Goal: Find specific page/section: Find specific page/section

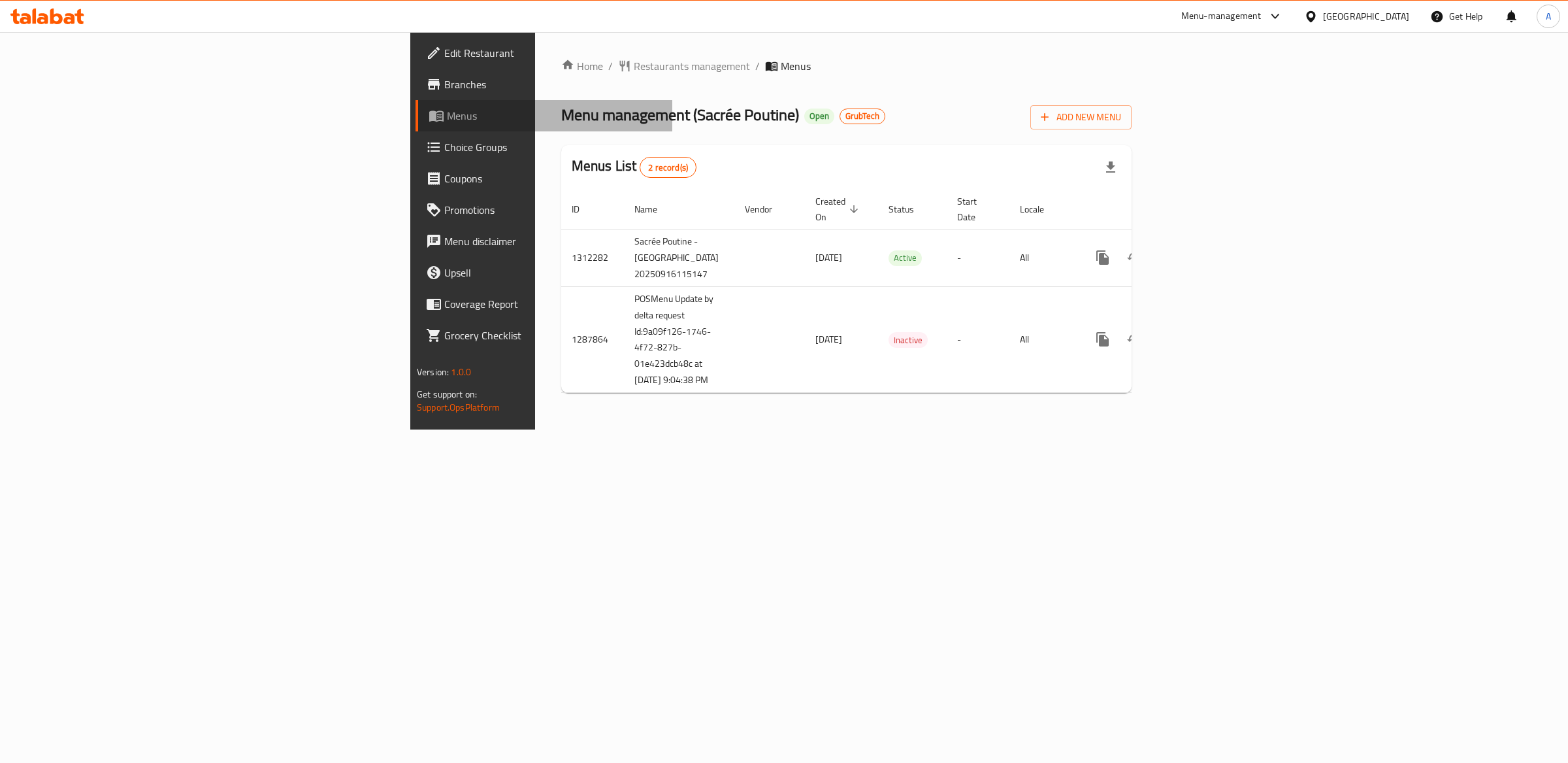
click at [447, 119] on span "Menus" at bounding box center [554, 115] width 215 height 15
click at [444, 84] on span "Branches" at bounding box center [553, 84] width 217 height 15
click at [634, 67] on span "Restaurants management" at bounding box center [692, 66] width 116 height 15
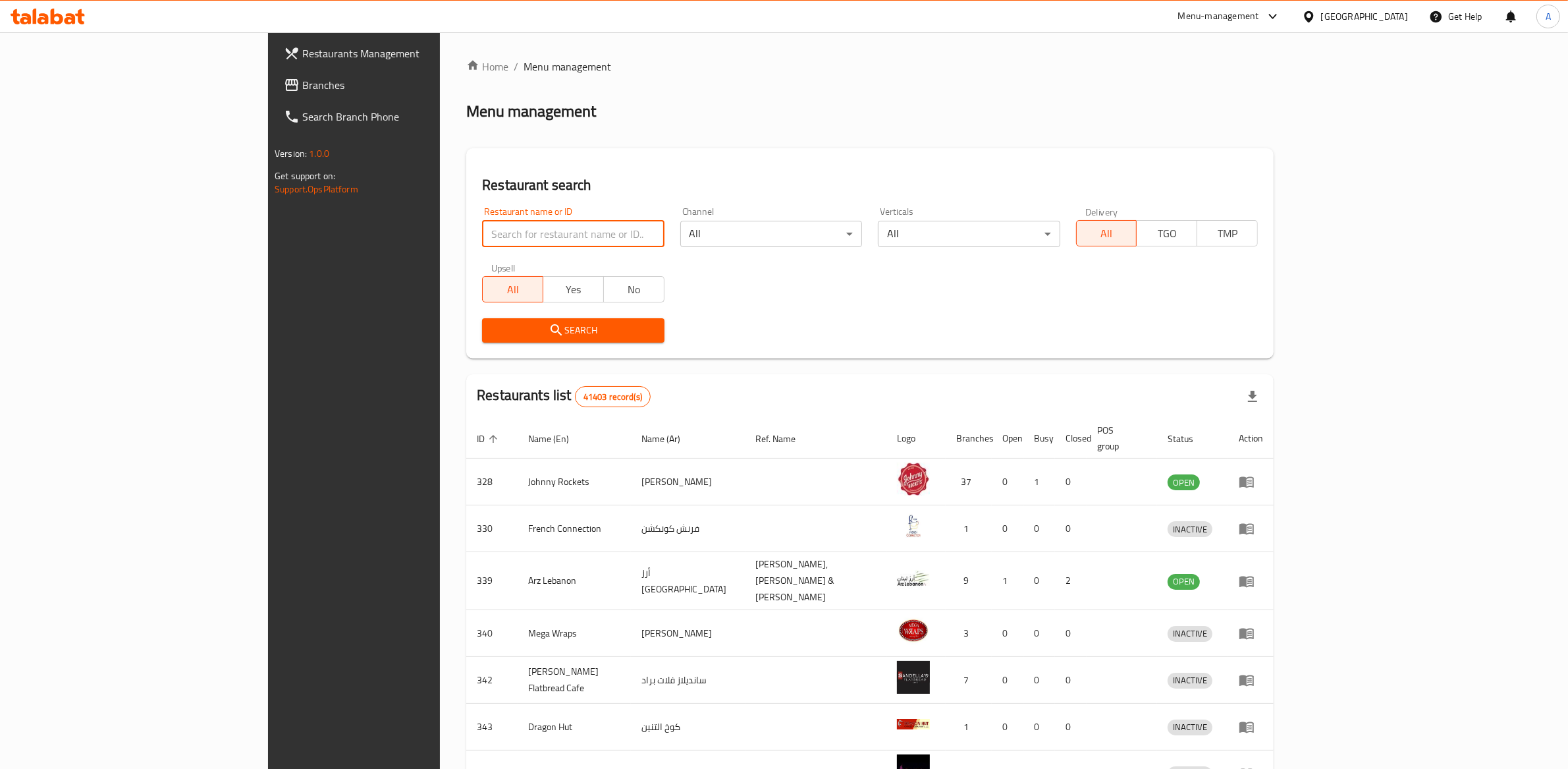
click at [482, 241] on input "search" at bounding box center [573, 234] width 181 height 26
type input "poutine"
click at [482, 338] on button "Search" at bounding box center [573, 330] width 181 height 25
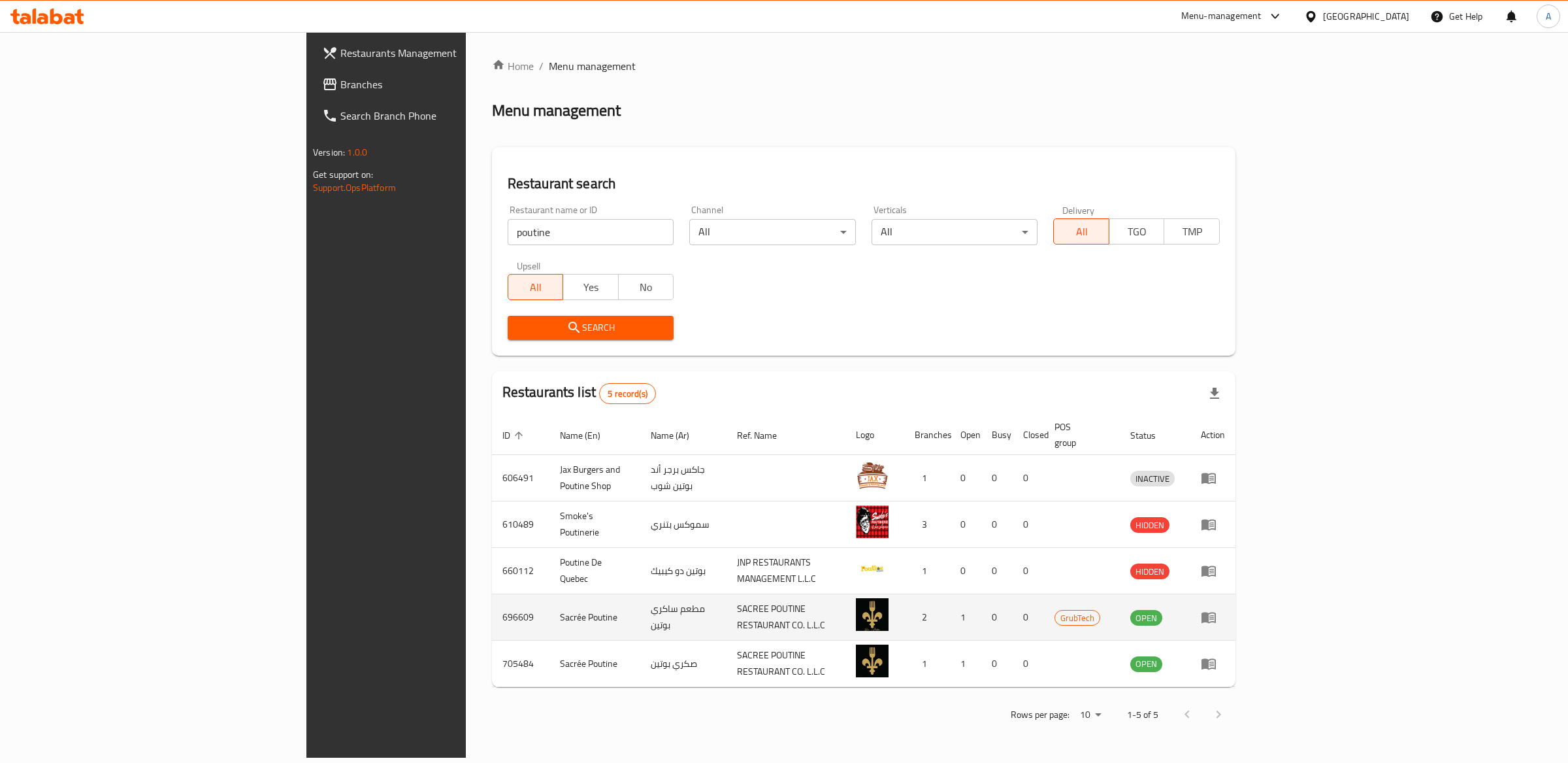
click at [492, 601] on td "696609" at bounding box center [521, 617] width 58 height 46
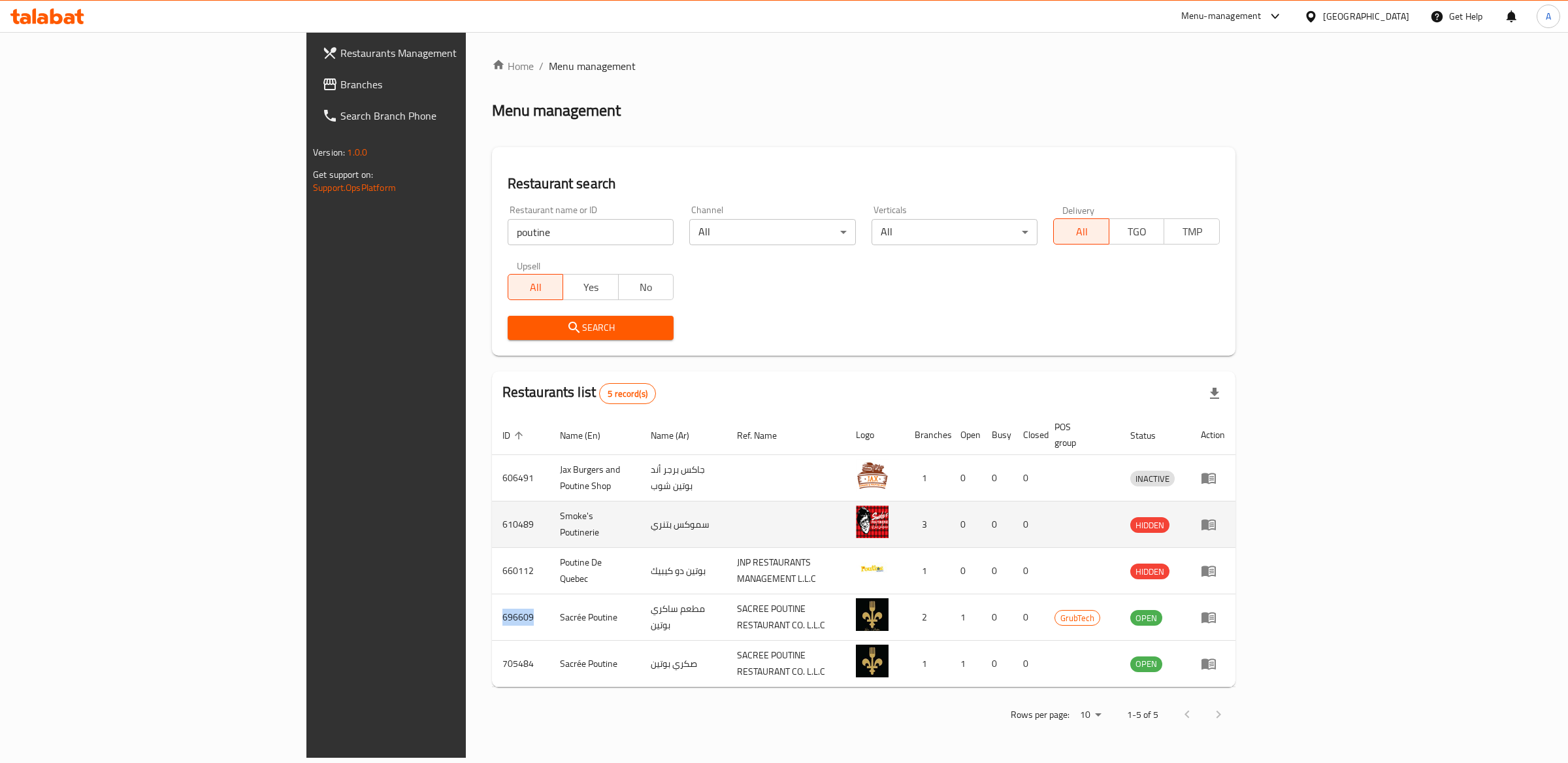
copy td "696609"
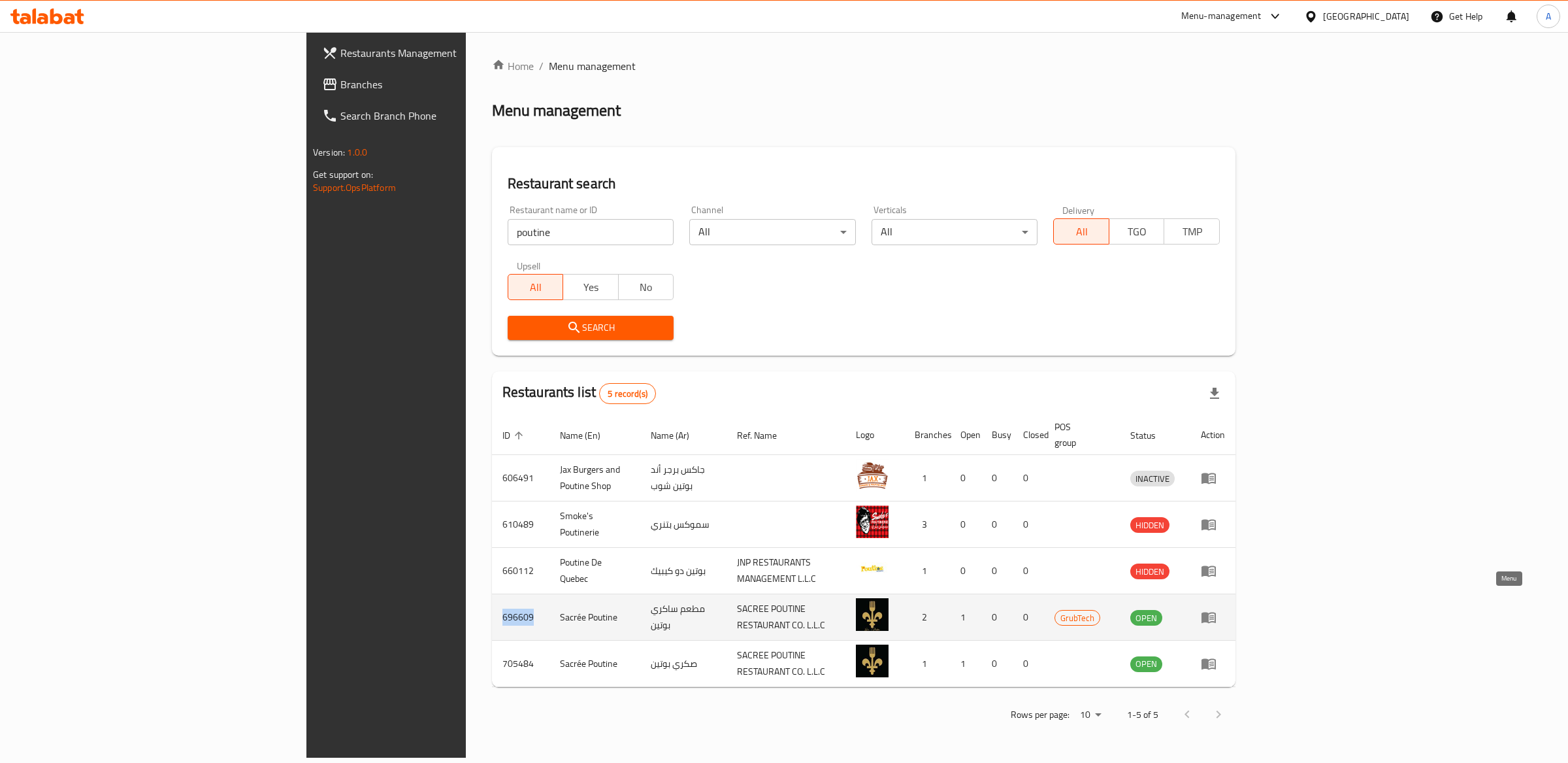
click at [1217, 609] on icon "enhanced table" at bounding box center [1208, 616] width 15 height 15
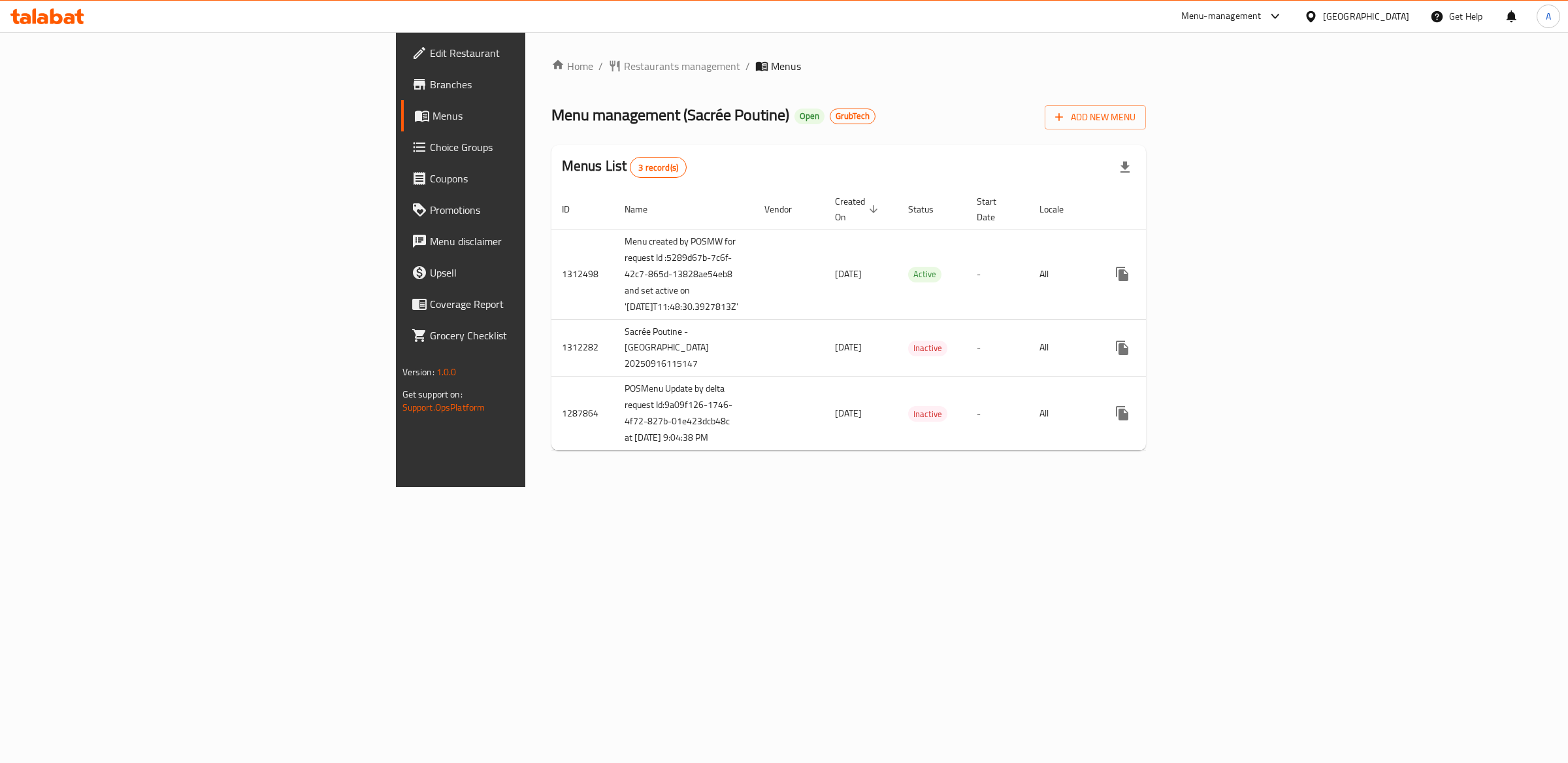
click at [631, 166] on span "3 record(s)" at bounding box center [658, 167] width 56 height 12
click at [830, 114] on span "GrubTech" at bounding box center [852, 116] width 45 height 11
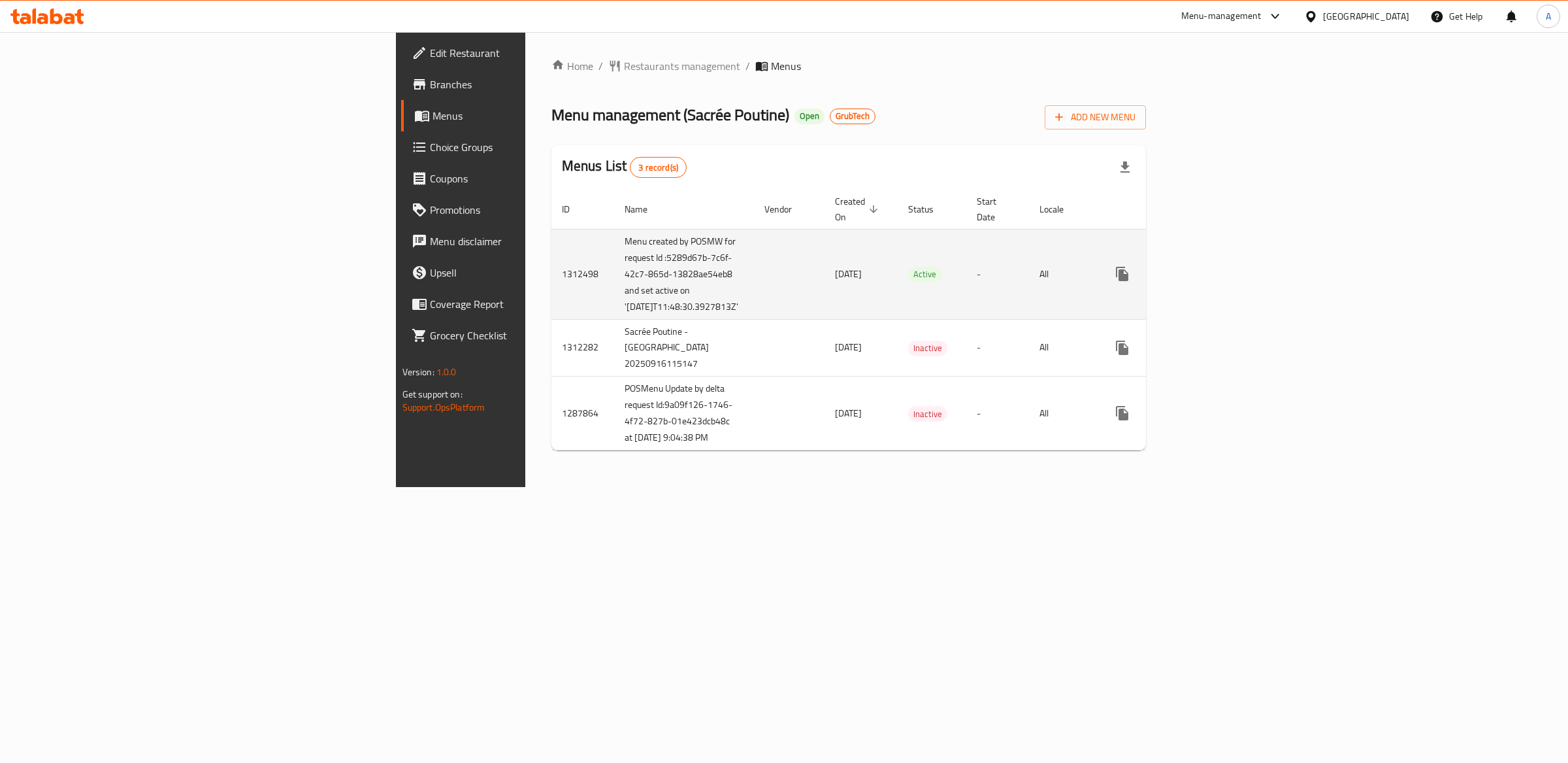
click at [615, 276] on td "Menu created by POSMW for request Id :5289d67b-7c6f-42c7-865d-13828ae54eb8 and …" at bounding box center [684, 273] width 139 height 90
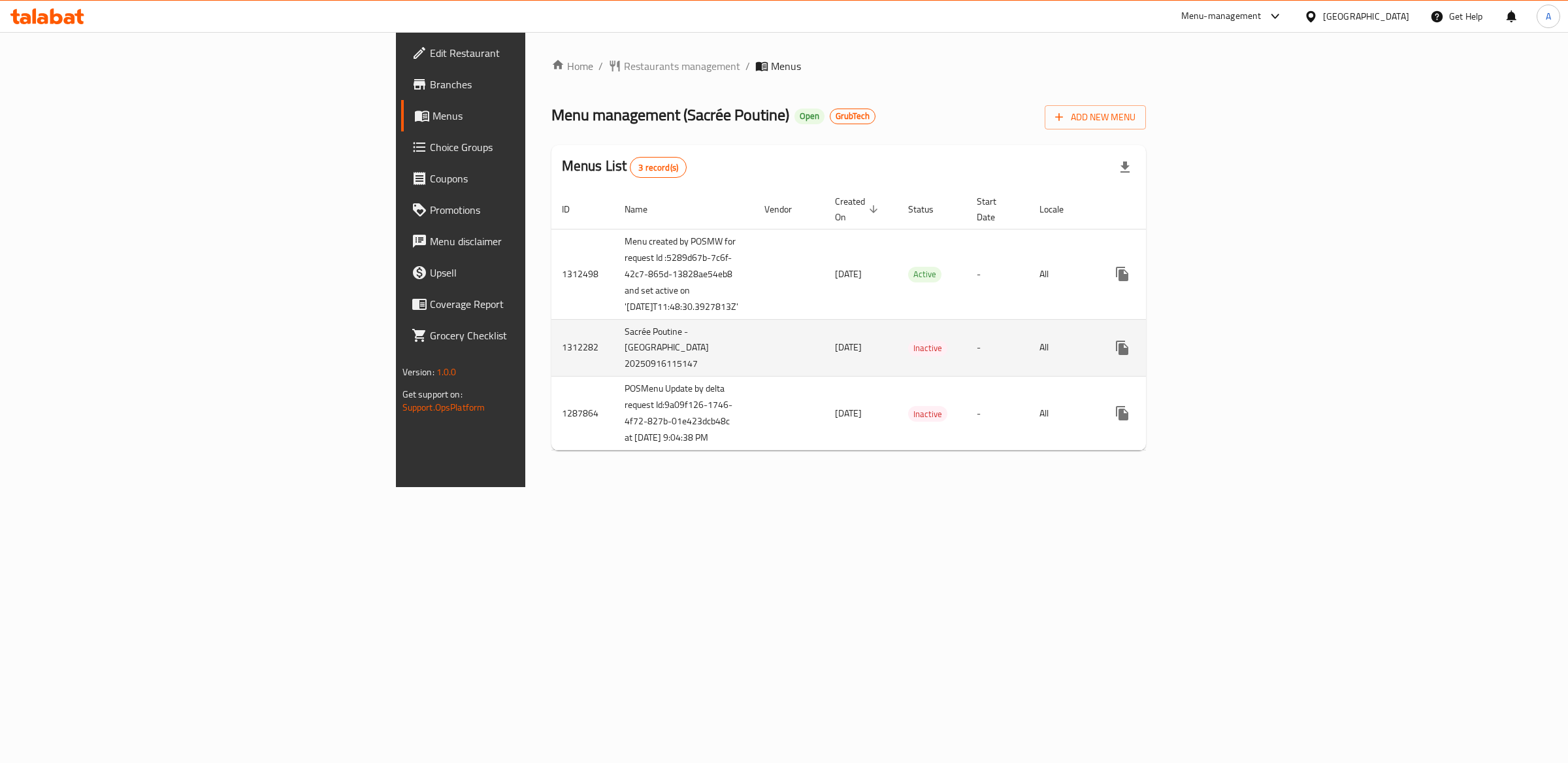
click at [615, 349] on td "Sacrée Poutine - [GEOGRAPHIC_DATA] 20250916115147" at bounding box center [684, 347] width 139 height 58
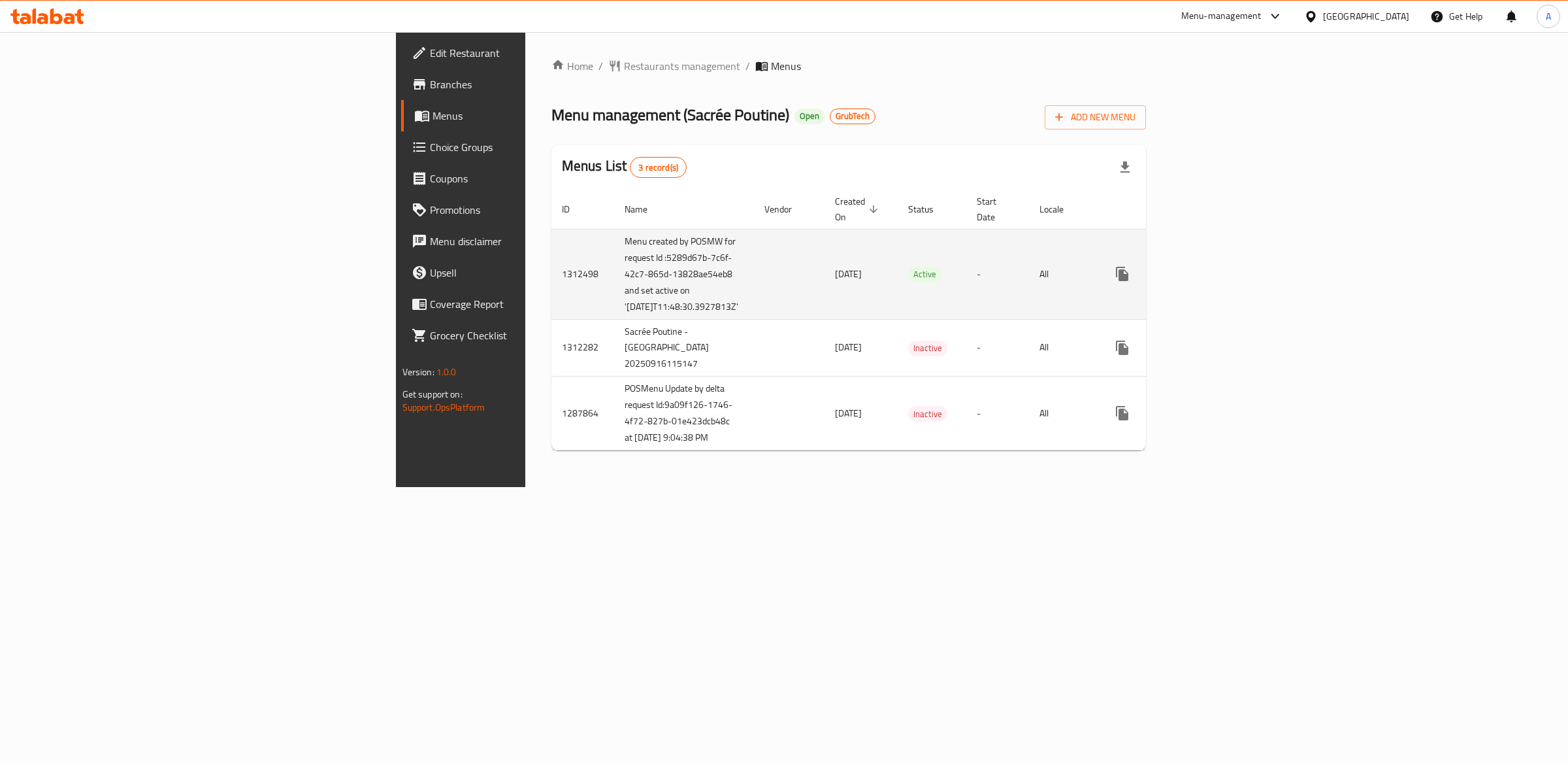
click at [615, 308] on td "Menu created by POSMW for request Id :5289d67b-7c6f-42c7-865d-13828ae54eb8 and …" at bounding box center [684, 273] width 139 height 90
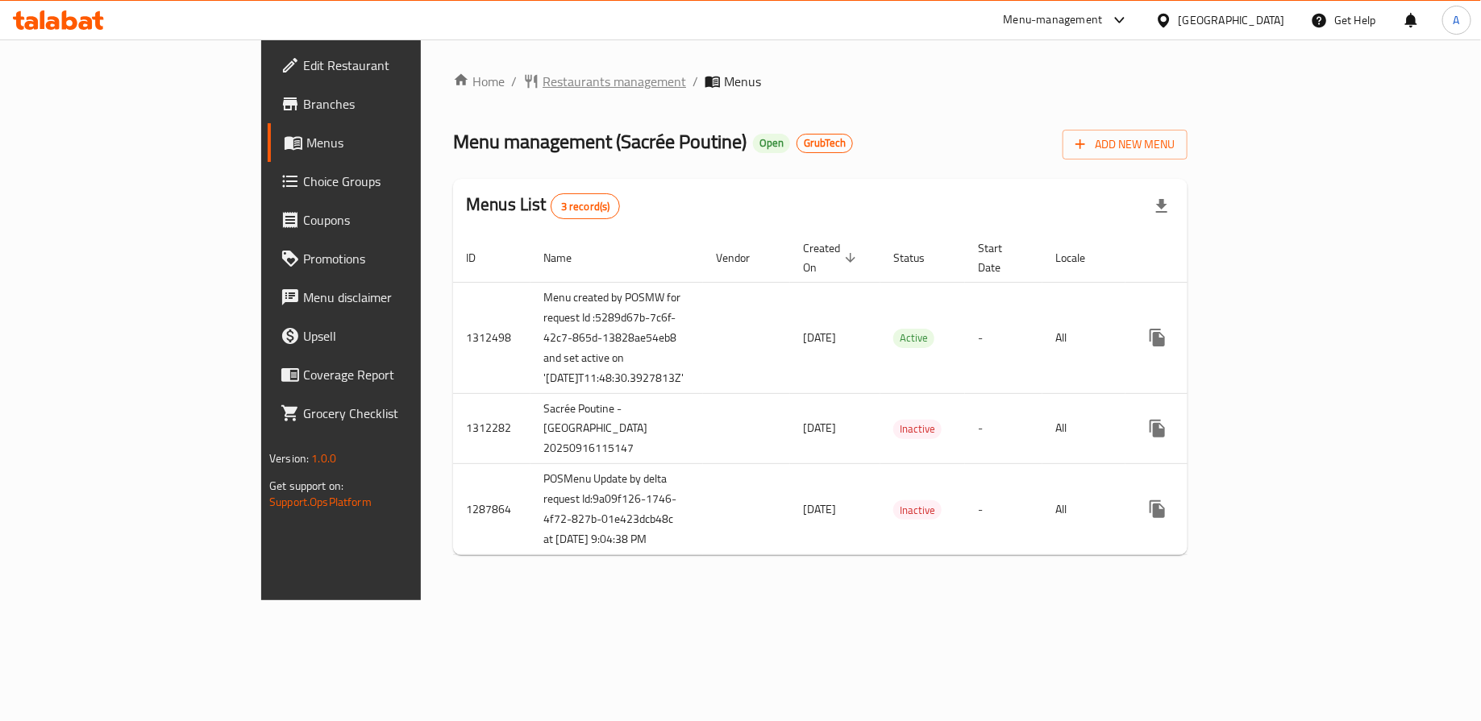
click at [542, 84] on span "Restaurants management" at bounding box center [613, 81] width 143 height 19
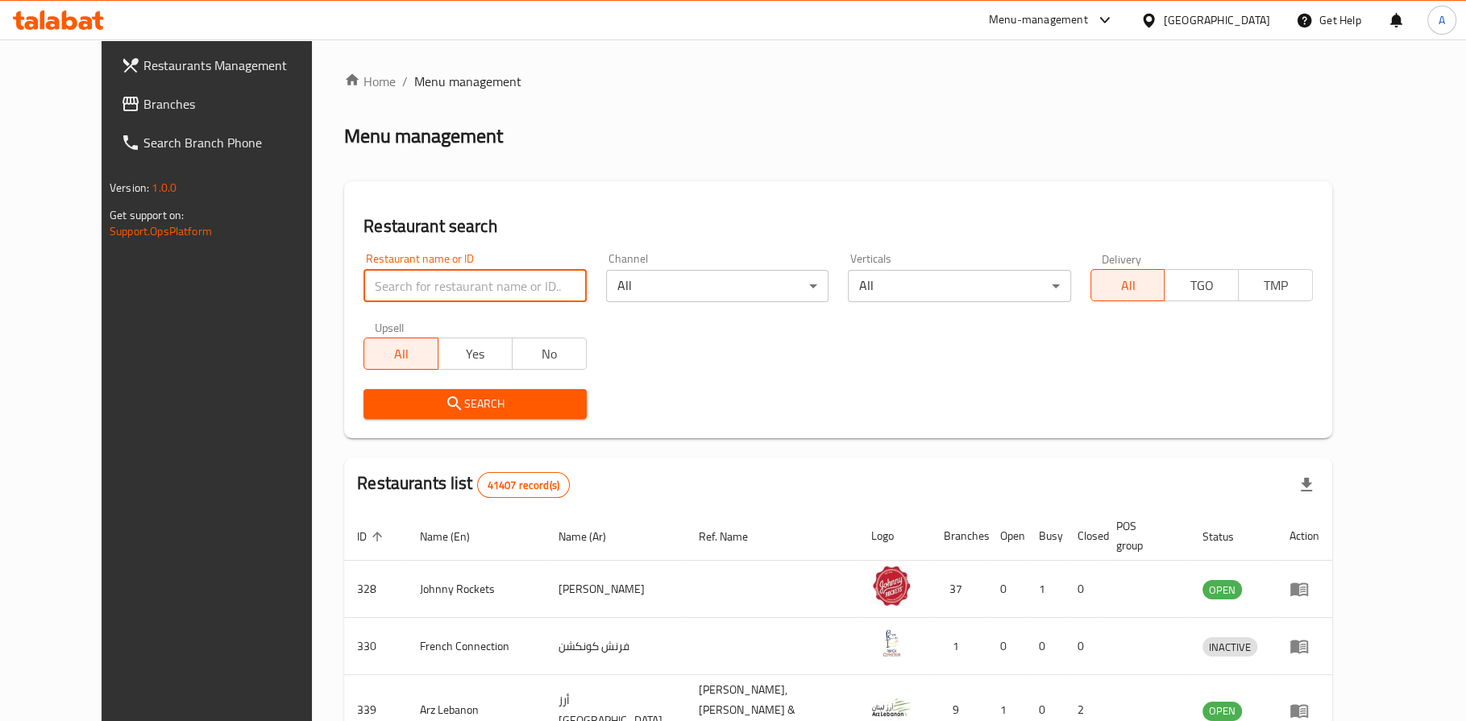
click at [430, 300] on input "search" at bounding box center [474, 286] width 222 height 32
click at [405, 293] on input "sac" at bounding box center [474, 286] width 222 height 32
type input "poutine"
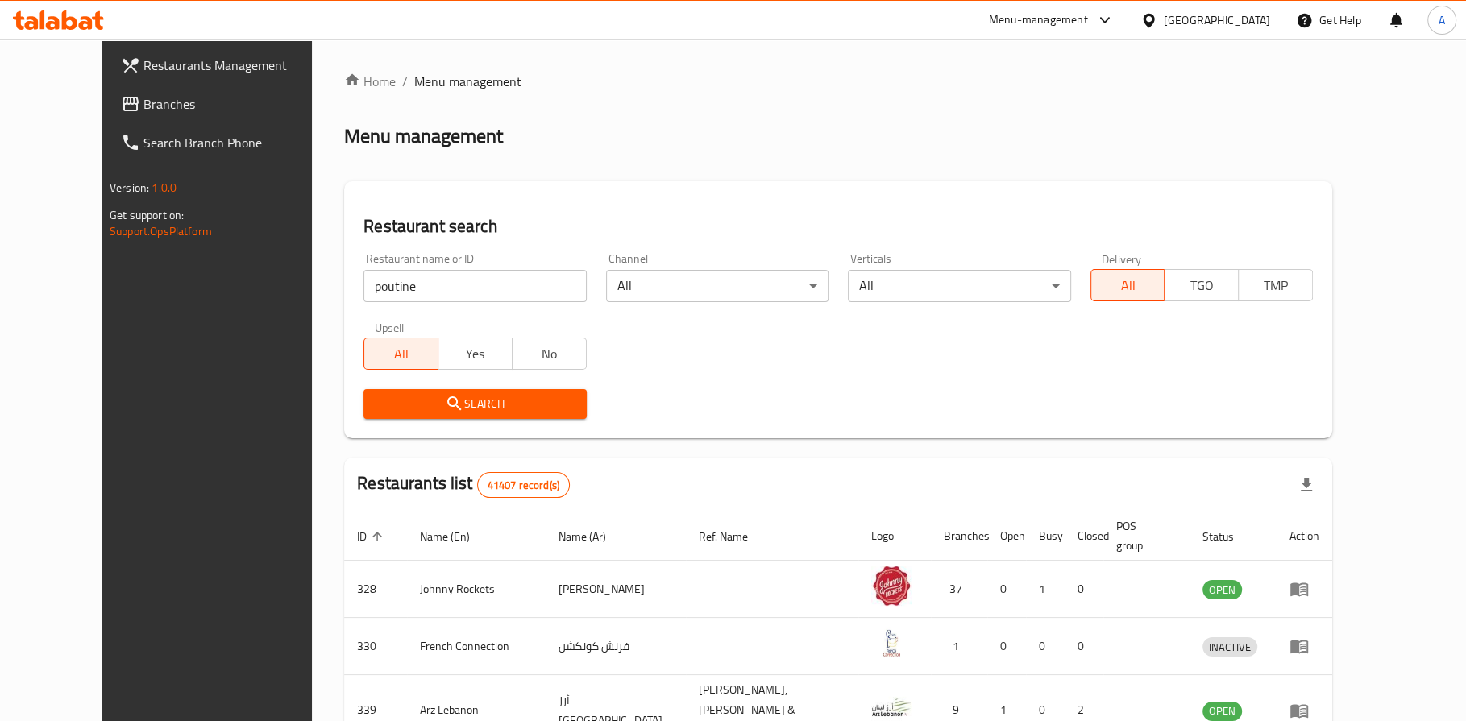
click at [470, 409] on span "Search" at bounding box center [474, 404] width 197 height 20
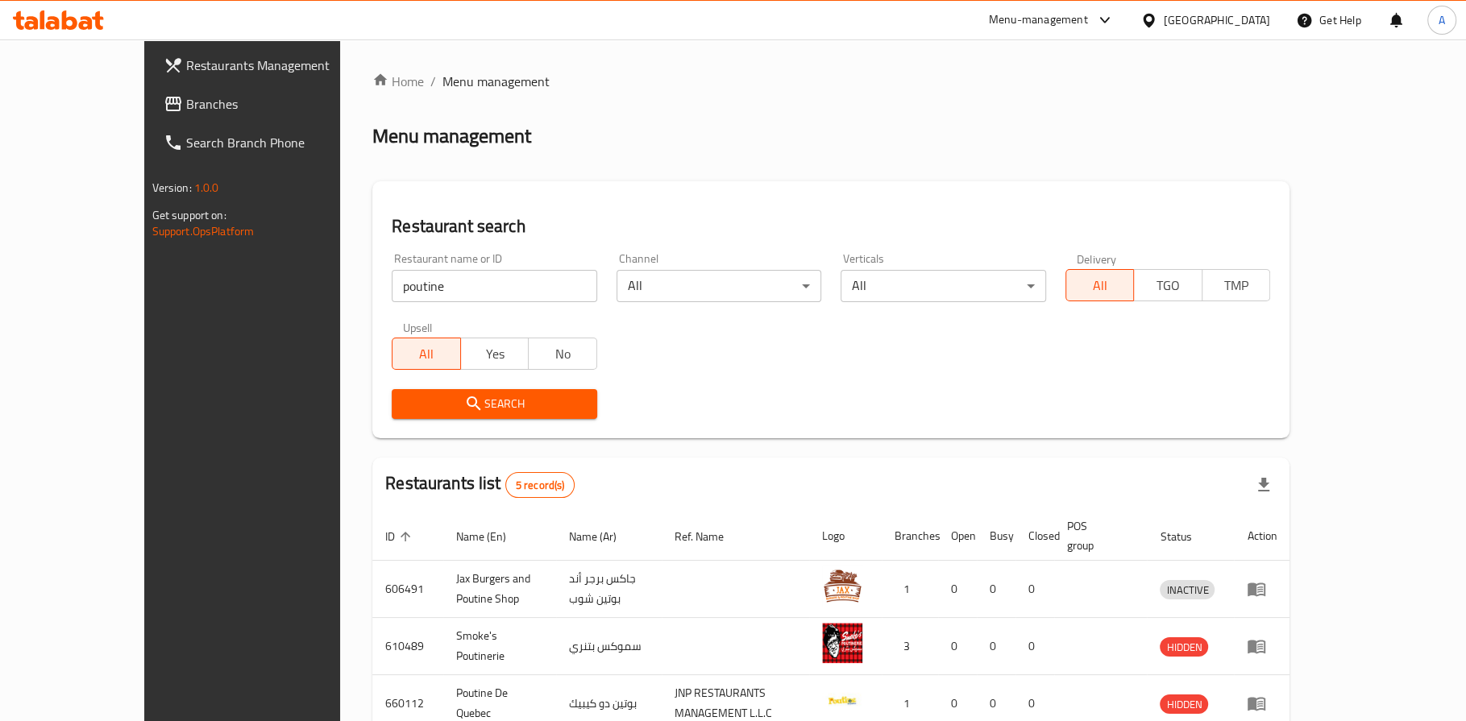
scroll to position [191, 0]
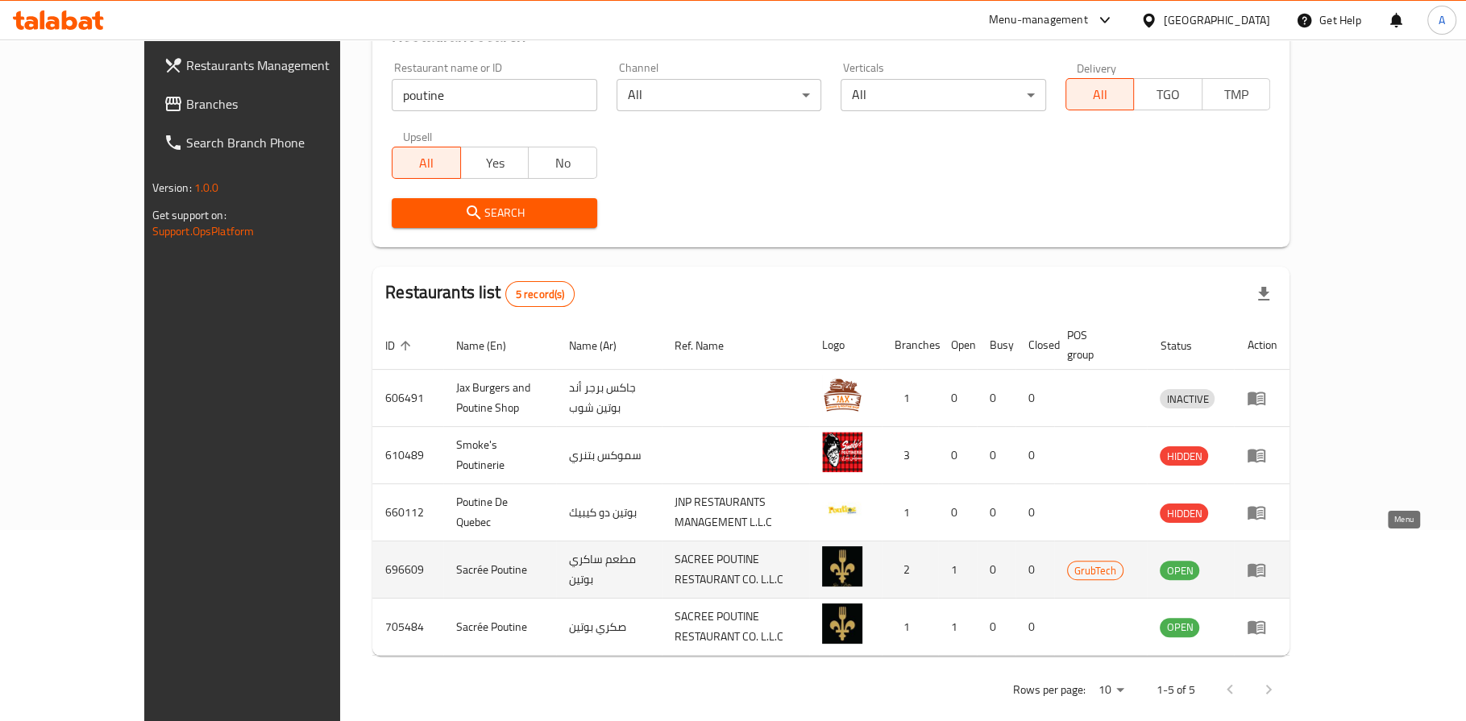
click at [1265, 564] on icon "enhanced table" at bounding box center [1257, 571] width 18 height 14
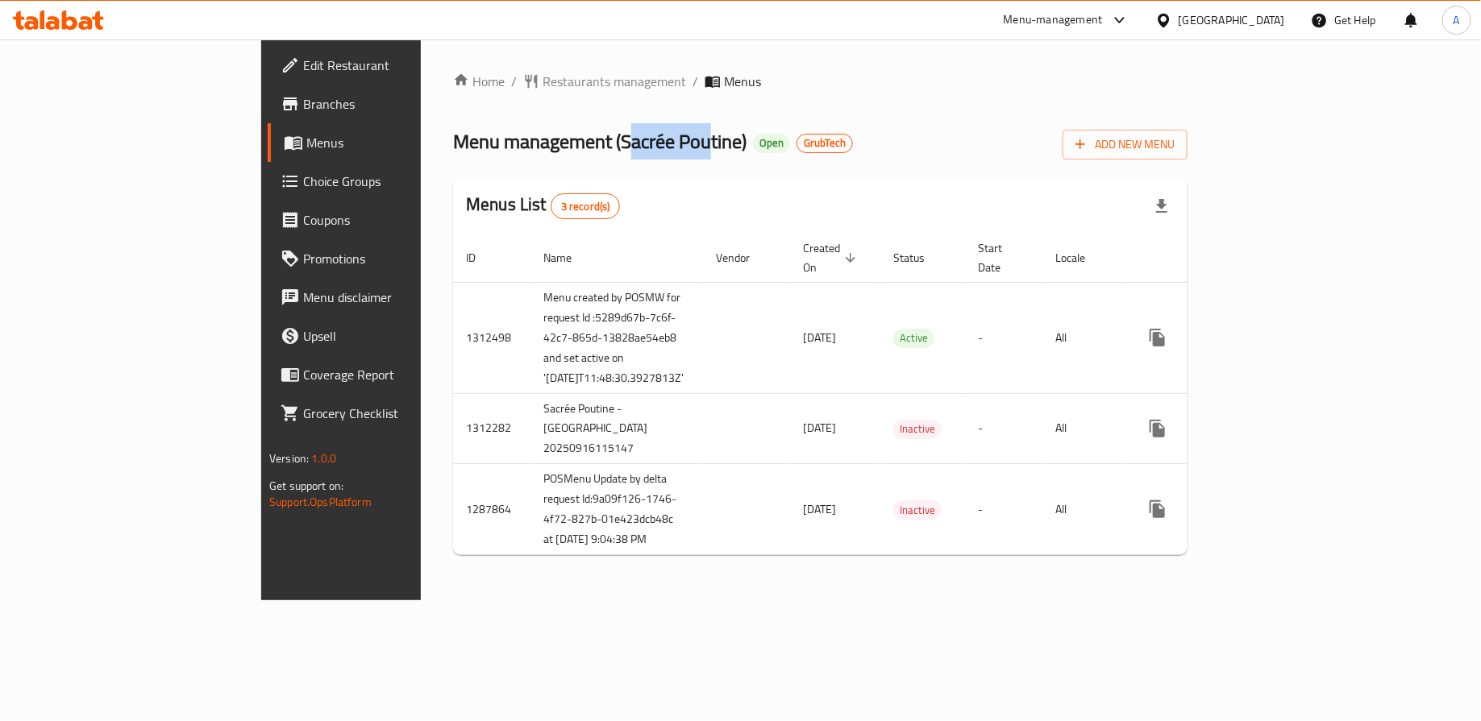
drag, startPoint x: 453, startPoint y: 139, endPoint x: 470, endPoint y: 139, distance: 16.9
click at [535, 142] on span "Menu management ( Sacrée Poutine )" at bounding box center [599, 141] width 293 height 36
click at [464, 146] on span "Menu management ( Sacrée Poutine )" at bounding box center [599, 141] width 293 height 36
drag, startPoint x: 452, startPoint y: 141, endPoint x: 570, endPoint y: 149, distance: 117.9
click at [570, 149] on span "Menu management ( Sacrée Poutine )" at bounding box center [599, 141] width 293 height 36
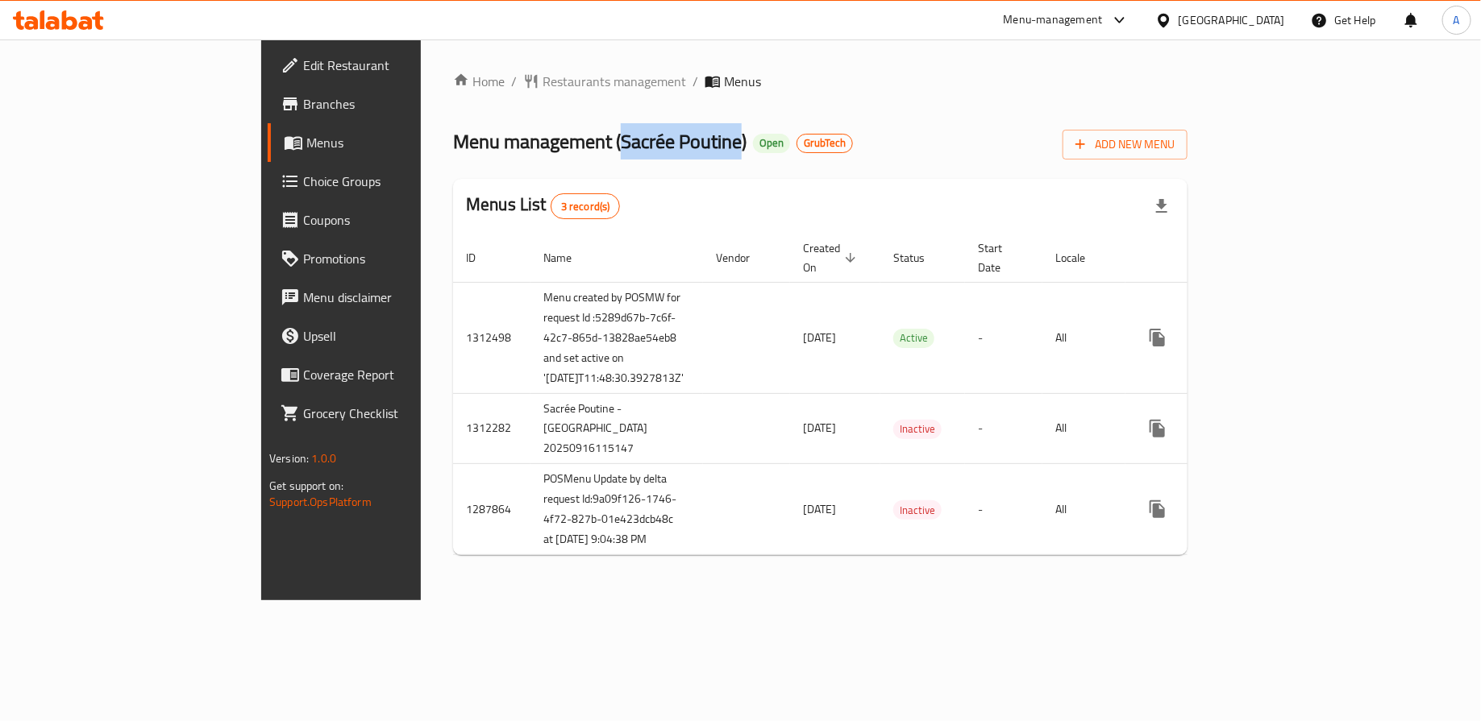
copy span "Sacrée Poutine"
click at [542, 72] on span "Restaurants management" at bounding box center [613, 81] width 143 height 19
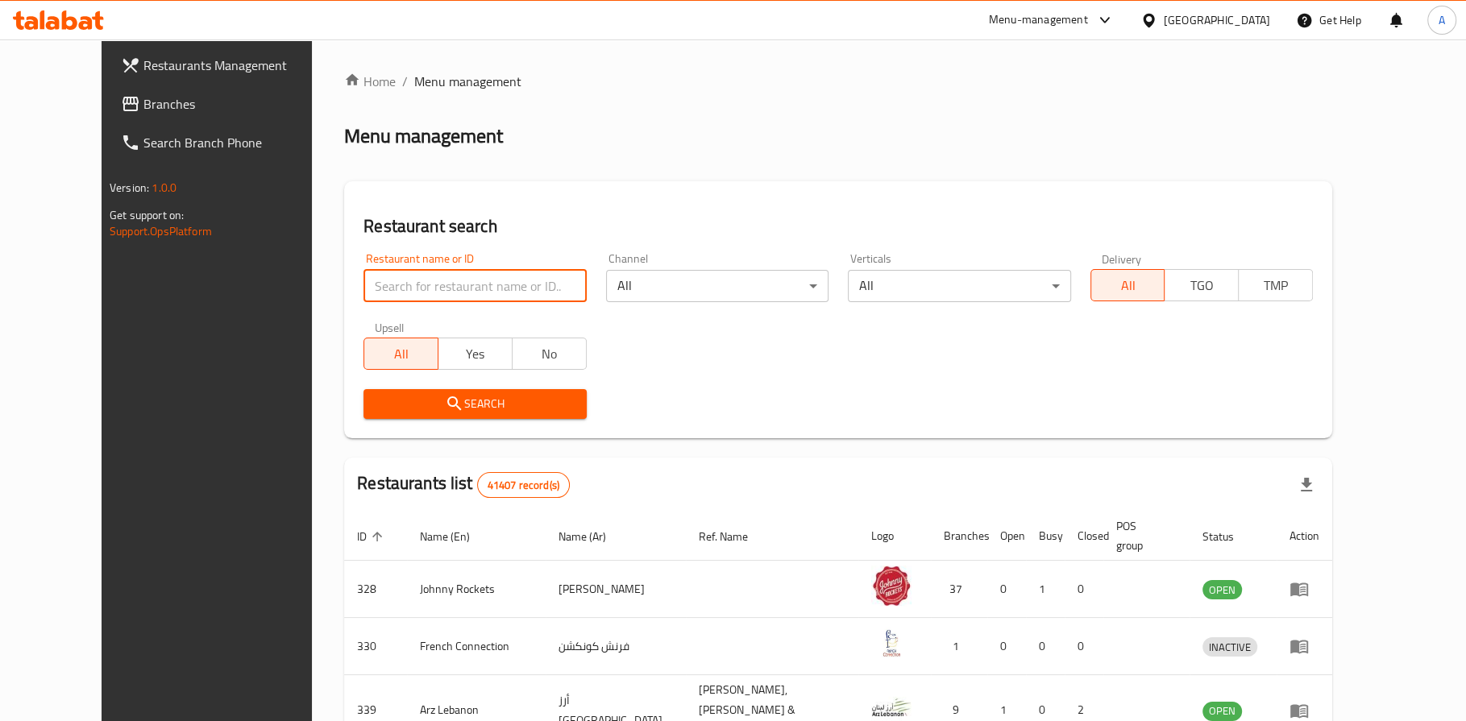
click at [363, 278] on input "search" at bounding box center [474, 286] width 222 height 32
paste input "Sacrée Poutine"
type input "Sacrée Poutine"
click button "Search" at bounding box center [474, 404] width 222 height 30
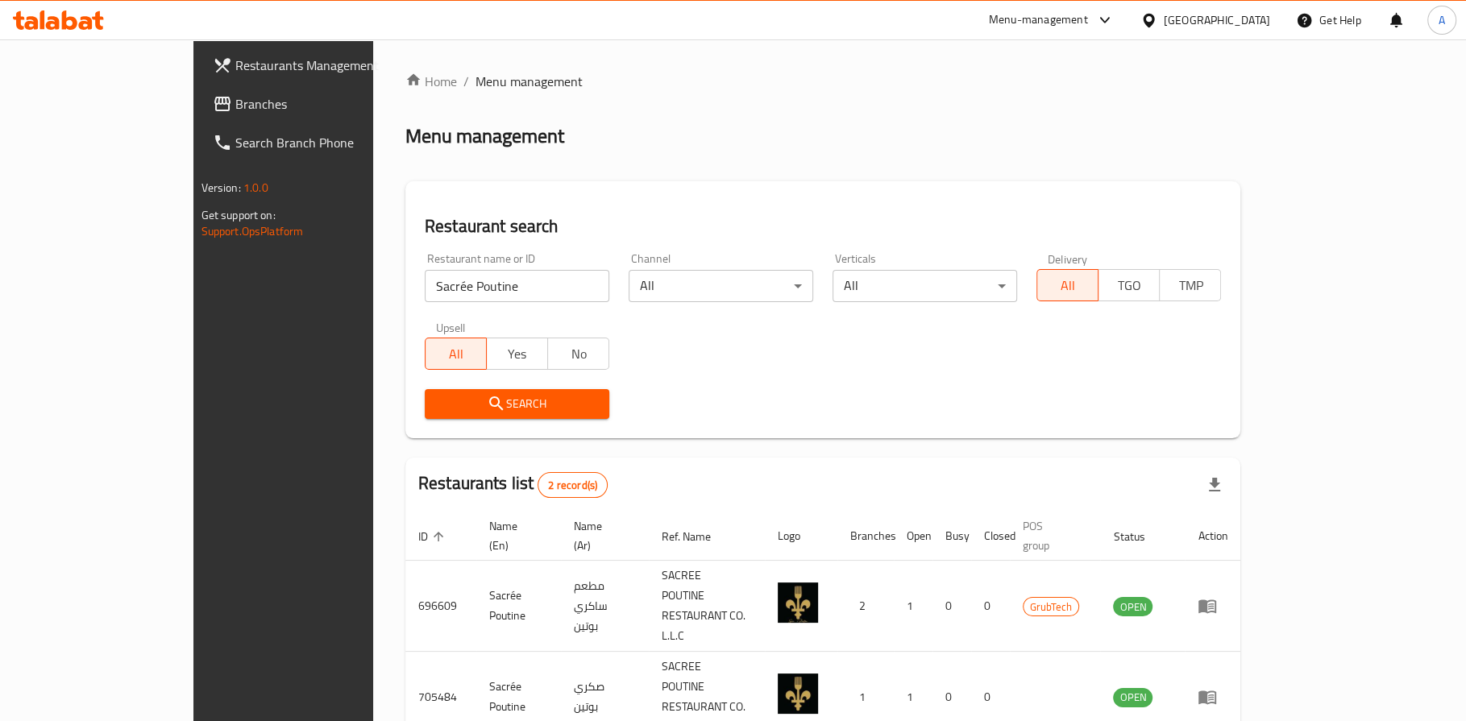
drag, startPoint x: 1172, startPoint y: 526, endPoint x: 843, endPoint y: 539, distance: 329.1
click at [843, 539] on tr "ID sorted ascending Name (En) Name (Ar) Ref. Name Logo Branches Open Busy Close…" at bounding box center [823, 536] width 836 height 49
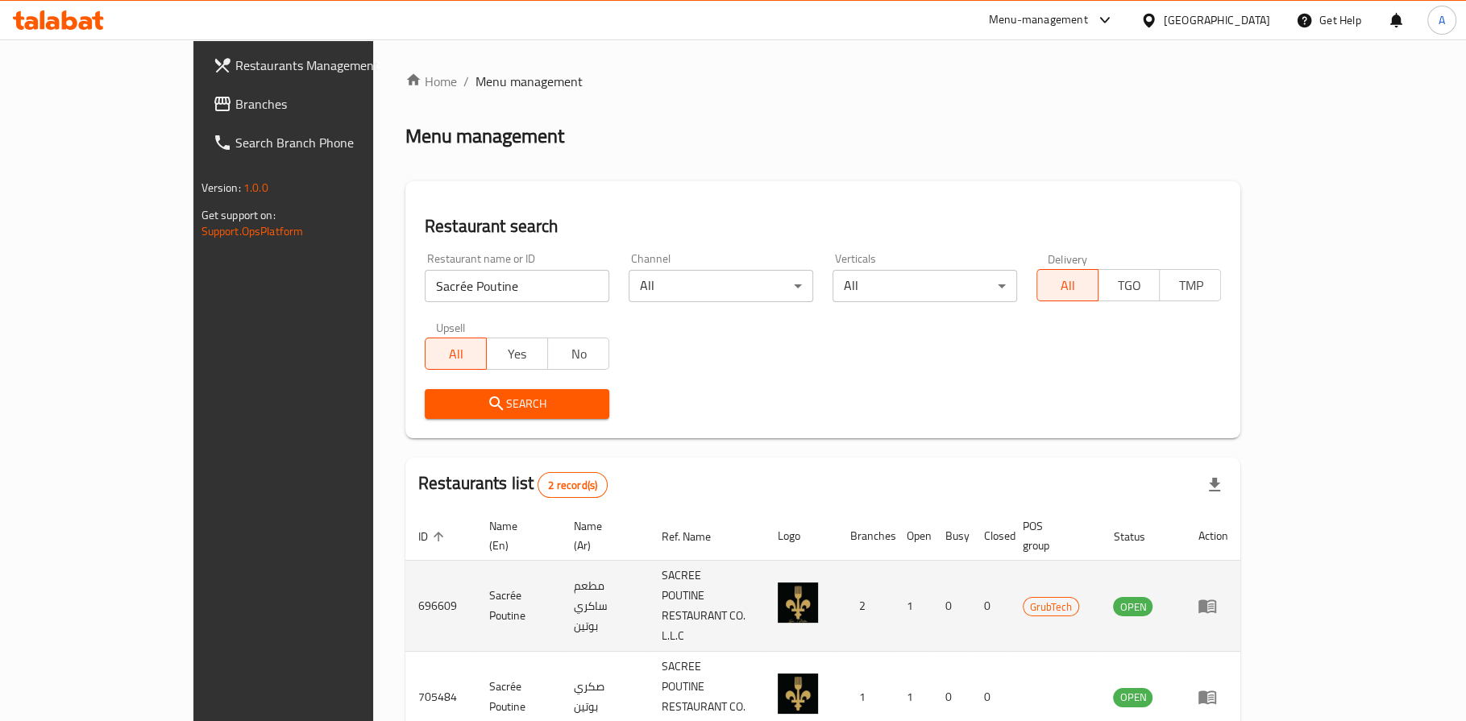
click at [405, 571] on td "696609" at bounding box center [440, 606] width 71 height 91
click at [405, 573] on td "696609" at bounding box center [440, 606] width 71 height 91
